Goal: Task Accomplishment & Management: Manage account settings

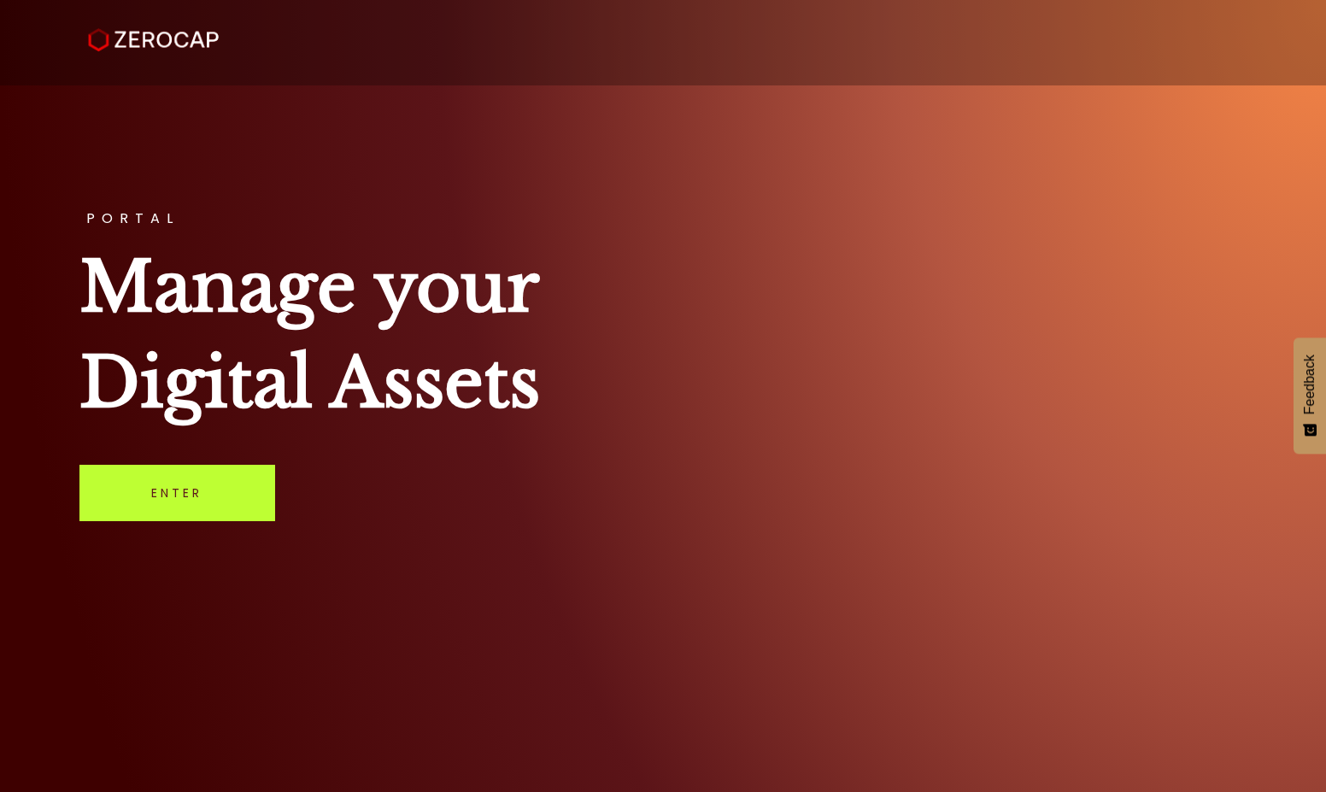
click at [183, 481] on link "Enter" at bounding box center [177, 493] width 196 height 56
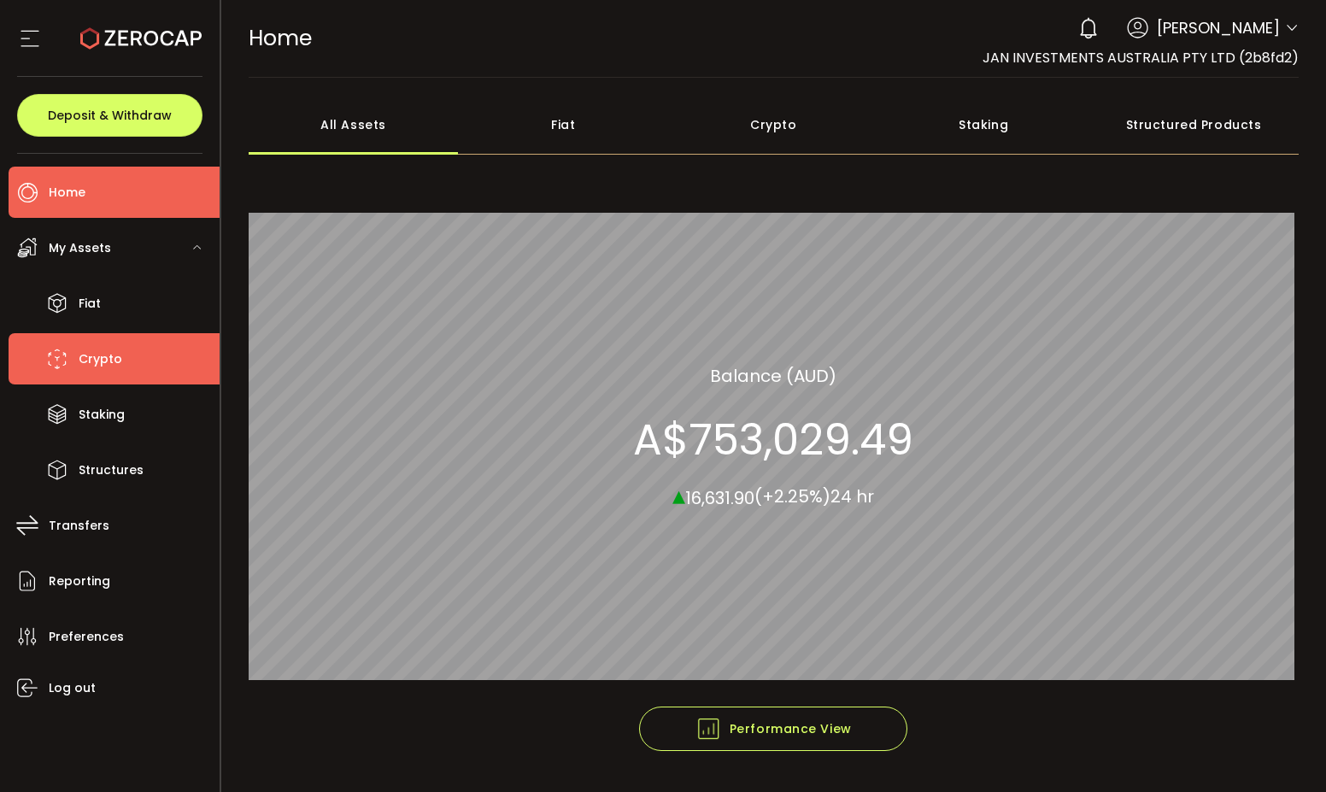
click at [97, 356] on span "Crypto" at bounding box center [101, 359] width 44 height 25
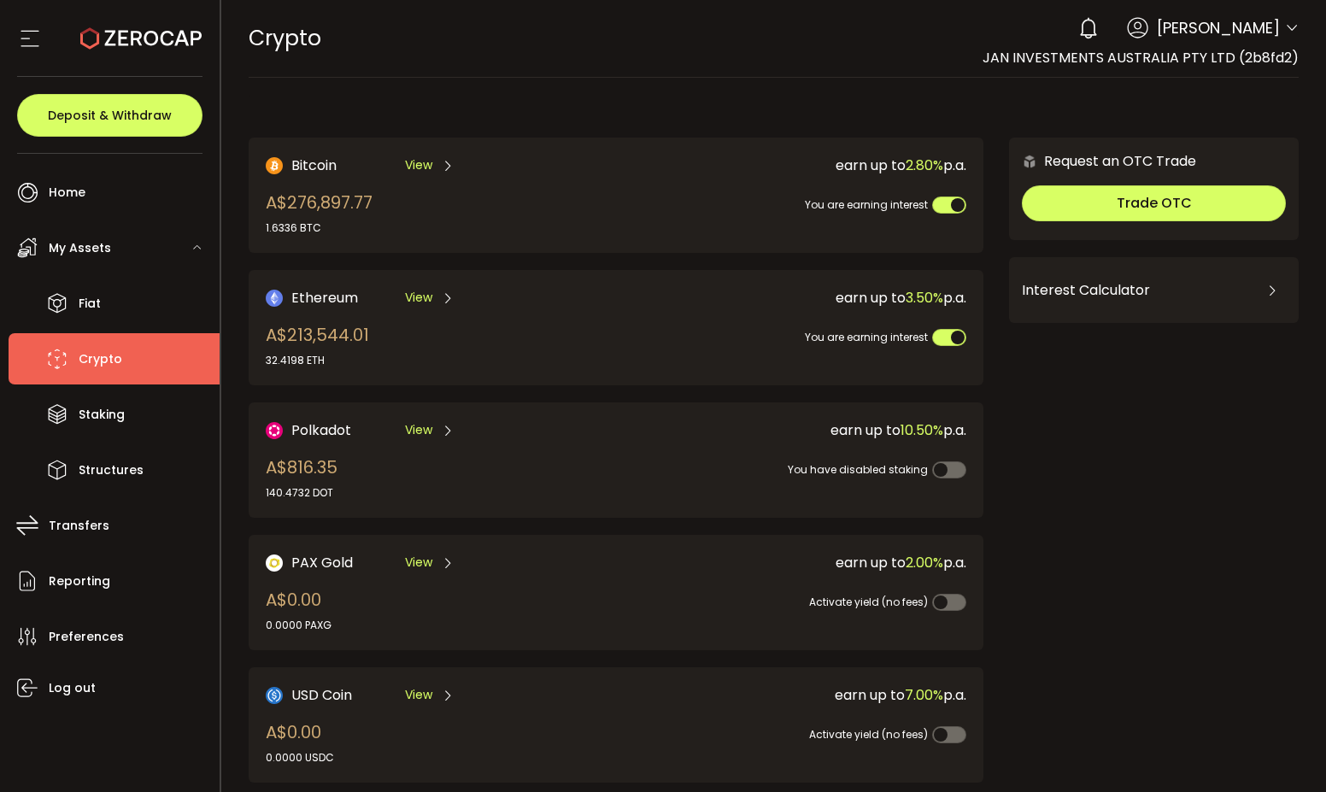
click at [420, 290] on span "View" at bounding box center [418, 298] width 27 height 18
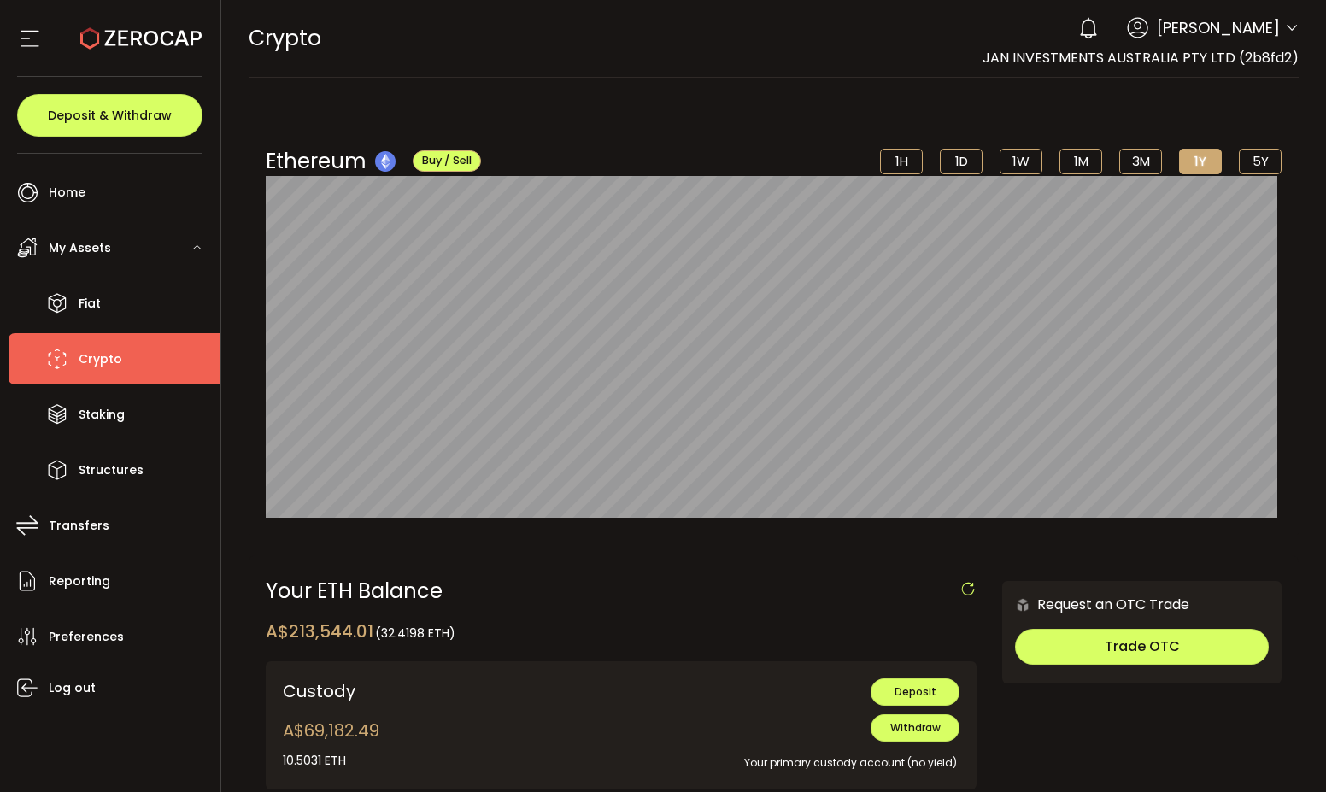
click at [110, 362] on span "Crypto" at bounding box center [101, 359] width 44 height 25
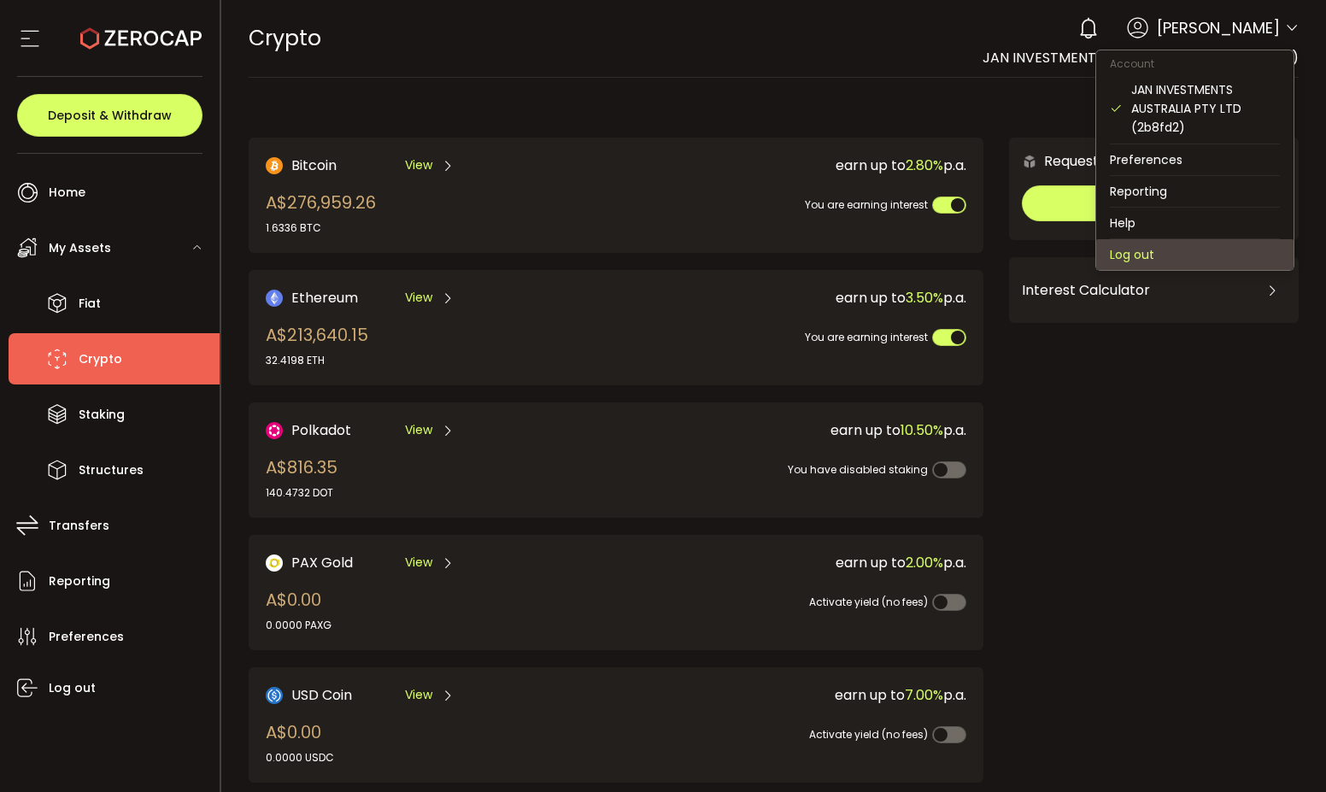
click at [1182, 250] on li "Log out" at bounding box center [1195, 254] width 197 height 31
